Goal: Information Seeking & Learning: Learn about a topic

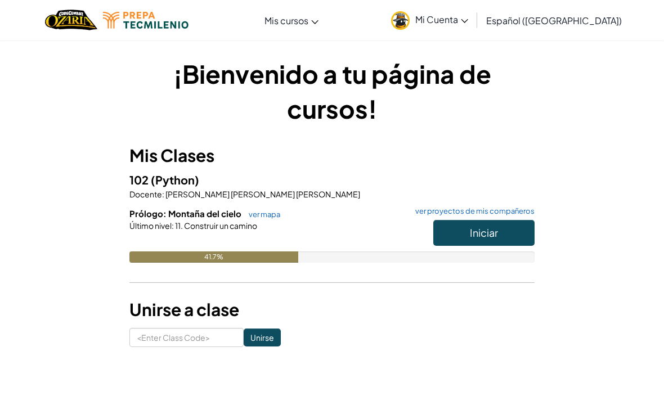
click at [506, 235] on button "Iniciar" at bounding box center [483, 233] width 101 height 26
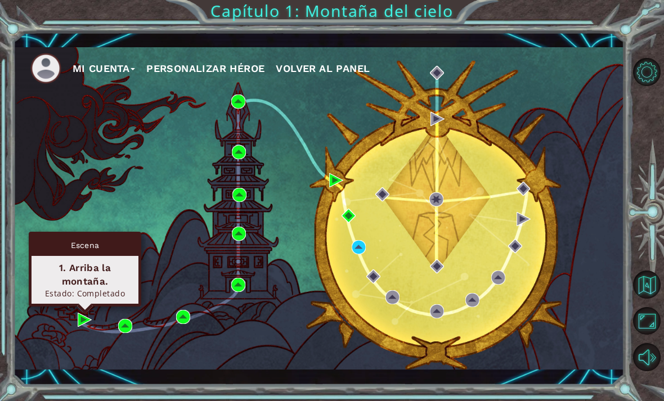
click at [219, 245] on div "Mi Cuenta Personalizar héroe Volver al panel" at bounding box center [319, 208] width 611 height 322
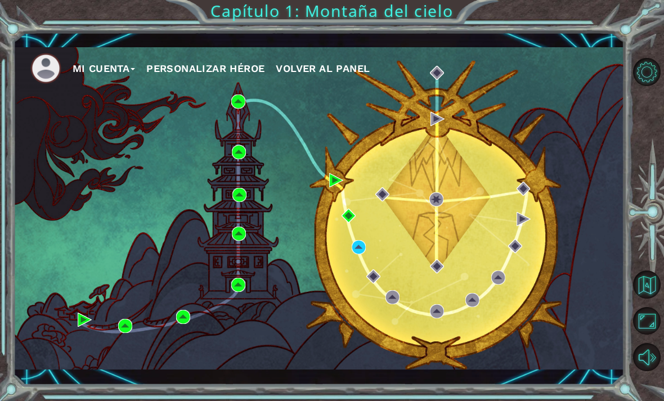
click at [200, 251] on div "Mi Cuenta Personalizar héroe Volver al panel" at bounding box center [319, 208] width 611 height 322
click at [228, 244] on div "Mi Cuenta Personalizar héroe Volver al panel" at bounding box center [319, 208] width 611 height 322
click at [99, 311] on div "Mi Cuenta Personalizar héroe Volver al panel" at bounding box center [319, 208] width 611 height 322
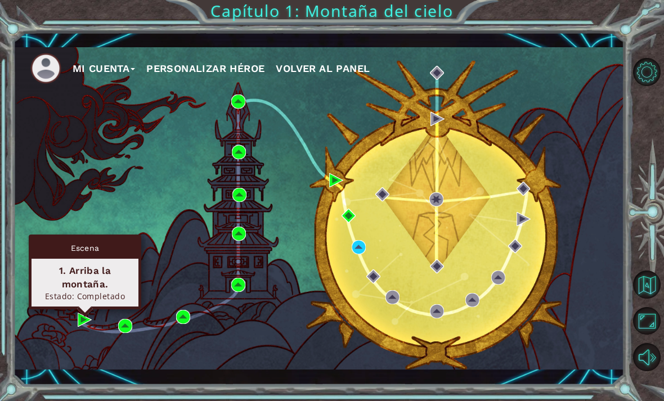
click at [213, 231] on div "Mi Cuenta Personalizar héroe Volver al panel" at bounding box center [319, 208] width 611 height 322
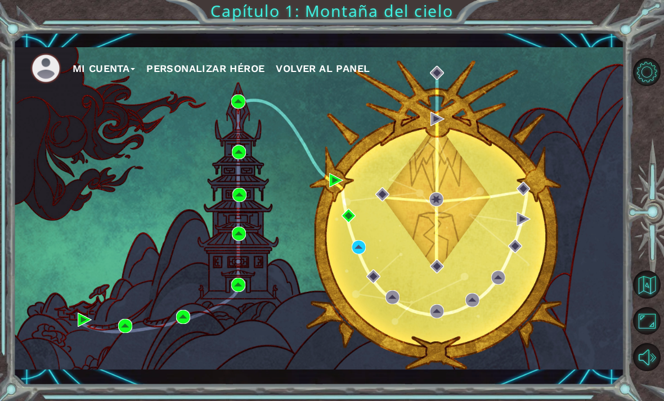
scroll to position [0, 0]
click at [320, 7] on div "Mi Cuenta Personalizar héroe Volver al panel Capítulo 1: Montaña del cielo" at bounding box center [332, 200] width 664 height 401
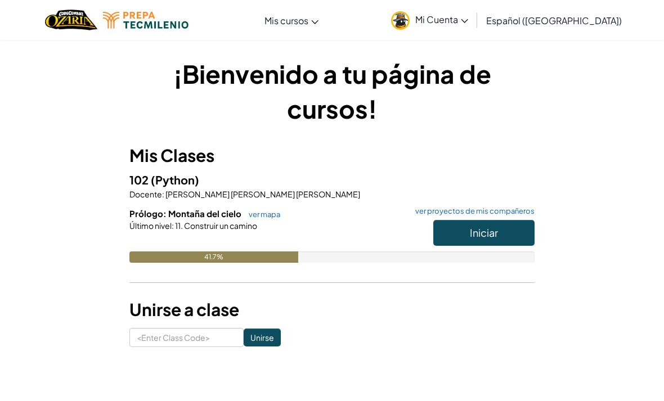
click at [522, 240] on button "Iniciar" at bounding box center [483, 233] width 101 height 26
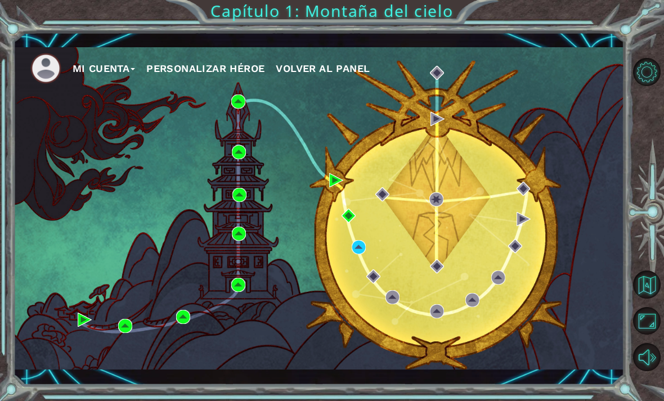
click at [59, 313] on div "Mi Cuenta Personalizar héroe Volver al panel" at bounding box center [319, 208] width 611 height 322
click at [80, 334] on div "Mi Cuenta Personalizar héroe Volver al panel" at bounding box center [319, 208] width 611 height 322
click at [106, 334] on div "Mi Cuenta Personalizar héroe Volver al panel" at bounding box center [319, 208] width 611 height 322
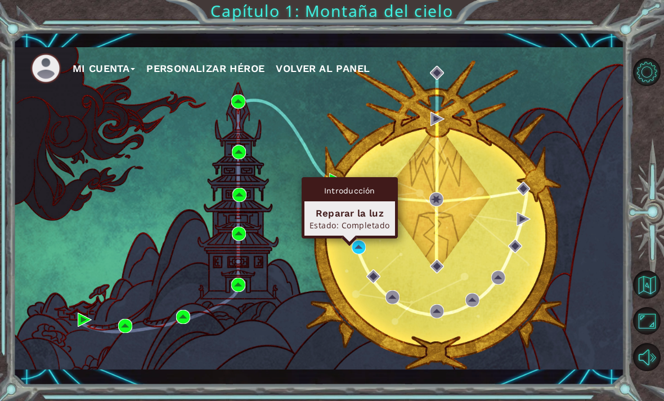
click at [352, 217] on img at bounding box center [348, 216] width 14 height 14
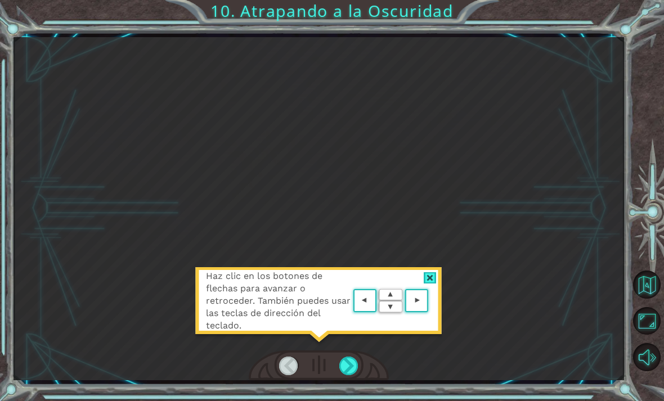
click at [340, 399] on div "Haz clic en los botones [PERSON_NAME] para avanzar o retroceder. También puedes…" at bounding box center [332, 200] width 664 height 401
click at [353, 399] on div "Haz clic en los botones [PERSON_NAME] para avanzar o retroceder. También puedes…" at bounding box center [332, 200] width 664 height 401
click at [352, 399] on div "Haz clic en los botones [PERSON_NAME] para avanzar o retroceder. También puedes…" at bounding box center [332, 200] width 664 height 401
click at [334, 400] on div "Haz clic en los botones [PERSON_NAME] para avanzar o retroceder. También puedes…" at bounding box center [332, 200] width 664 height 401
click at [341, 400] on div "Haz clic en los botones [PERSON_NAME] para avanzar o retroceder. También puedes…" at bounding box center [332, 200] width 664 height 401
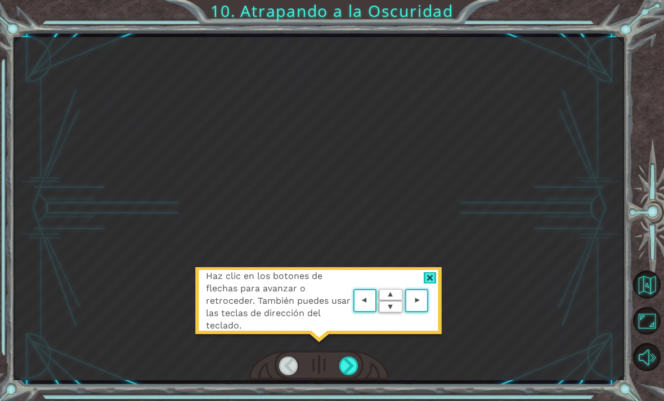
click at [352, 400] on div "Haz clic en los botones [PERSON_NAME] para avanzar o retroceder. También puedes…" at bounding box center [332, 200] width 664 height 401
click at [411, 334] on div "Haz clic en los botones de flechas para avanzar o retroceder. También puedes us…" at bounding box center [319, 306] width 248 height 79
click at [537, 197] on div "Haz clic en los botones de flechas para avanzar o retroceder. También puedes us…" at bounding box center [319, 208] width 611 height 343
click at [431, 301] on area at bounding box center [431, 301] width 0 height 0
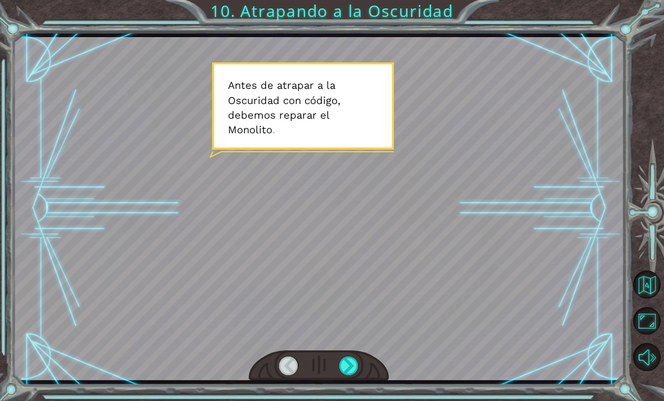
click at [351, 400] on div "Temporary Text A n t e s d e a t r a p a r a l a O s c u r i d a d c o n c ó d …" at bounding box center [332, 200] width 664 height 401
click at [353, 401] on html "Temporary Text A n t e s d e a t r a p a r a l a O s c u r i d a d c o n c ó d …" at bounding box center [332, 200] width 664 height 401
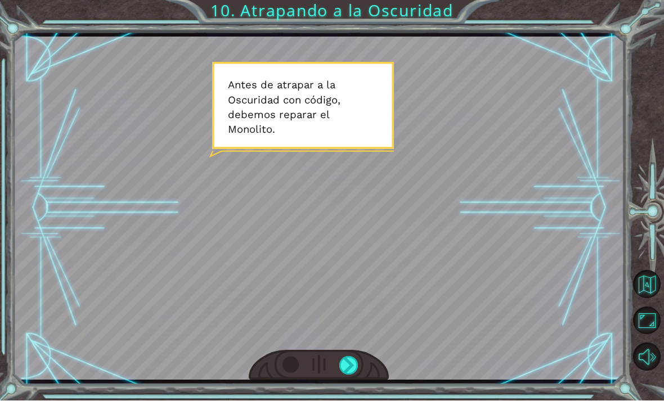
click at [561, 32] on div "Temporary Text A n t e s d e a t r a p a r a l a O s c u r i d a d c o n c ó d …" at bounding box center [332, 200] width 664 height 401
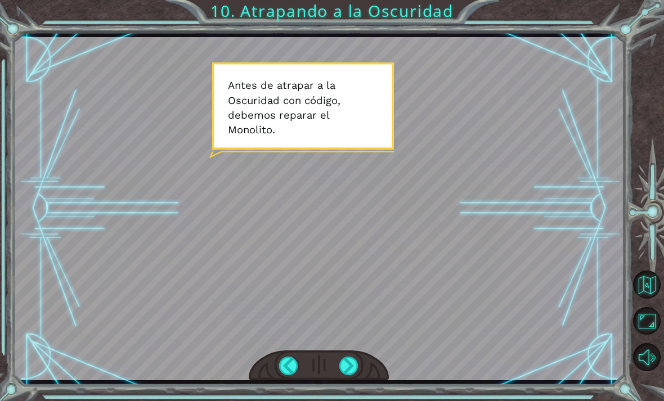
click at [573, 17] on div "Temporary Text A n t e s d e a t r a p a r a l a O s c u r i d a d c o n c ó d …" at bounding box center [332, 200] width 664 height 401
click at [568, 17] on div "Temporary Text A n t e s d e a t r a p a r a l a O s c u r i d a d c o n c ó d …" at bounding box center [332, 200] width 664 height 401
